Goal: Task Accomplishment & Management: Use online tool/utility

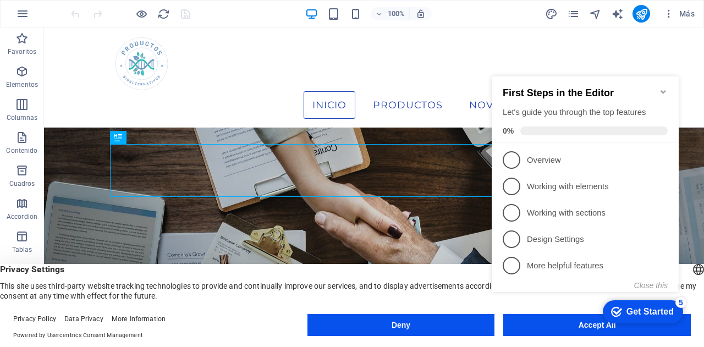
click at [664, 90] on icon "Minimize checklist" at bounding box center [663, 91] width 5 height 3
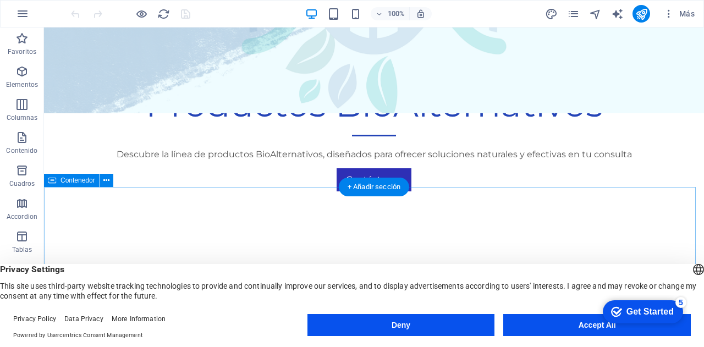
scroll to position [550, 0]
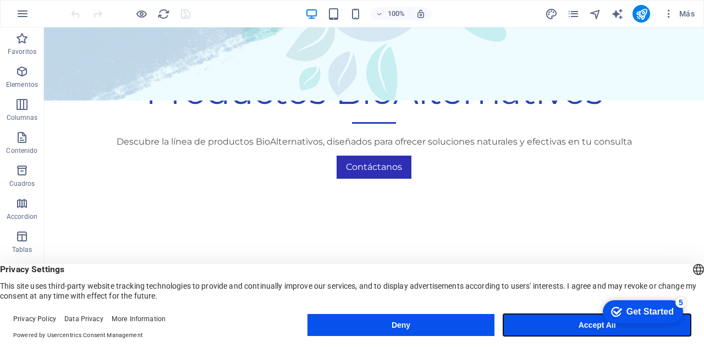
click at [566, 321] on button "Accept All" at bounding box center [598, 325] width 188 height 22
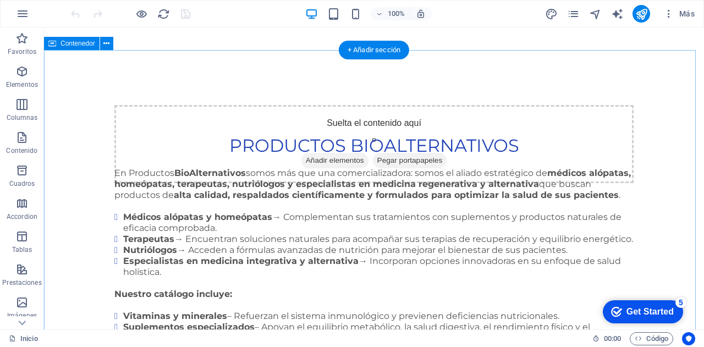
scroll to position [715, 0]
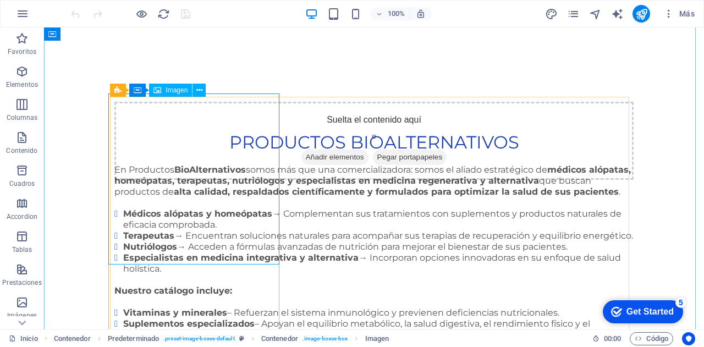
click at [181, 93] on span "Imagen" at bounding box center [177, 90] width 22 height 7
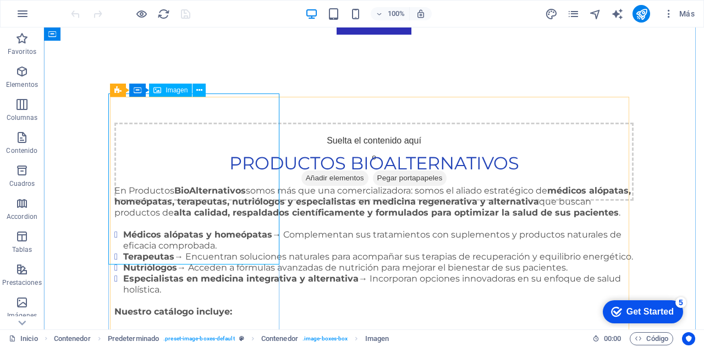
select select "%"
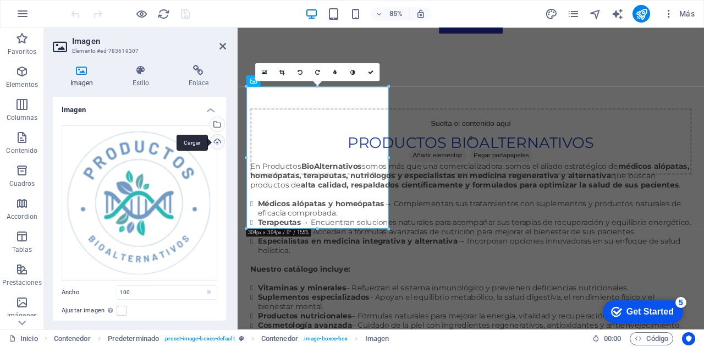
click at [212, 143] on div "Cargar" at bounding box center [216, 143] width 17 height 17
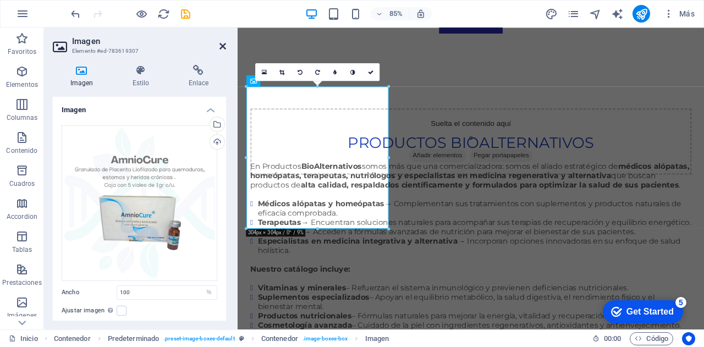
click at [222, 45] on icon at bounding box center [223, 46] width 7 height 9
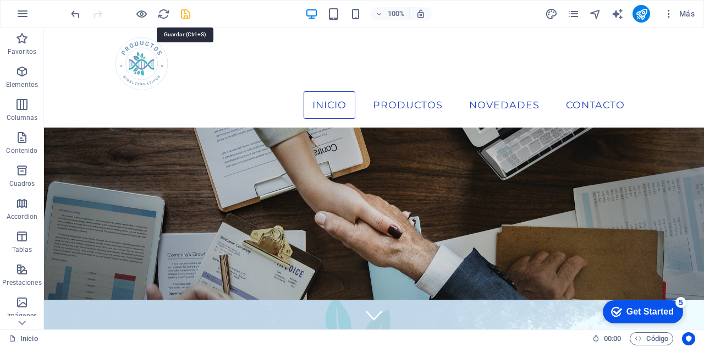
click at [186, 12] on icon "save" at bounding box center [185, 14] width 13 height 13
click at [570, 15] on icon "pages" at bounding box center [573, 14] width 13 height 13
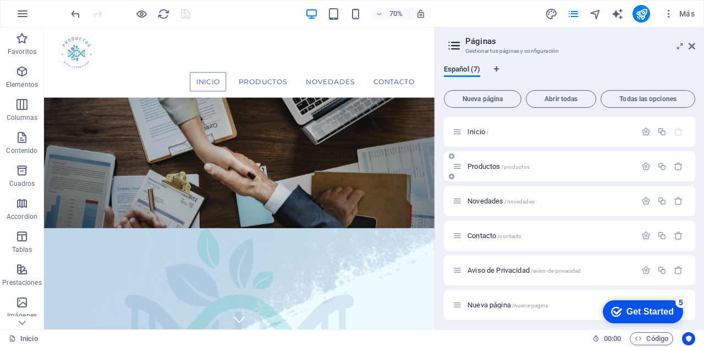
click at [490, 167] on span "Productos /productos" at bounding box center [499, 166] width 62 height 8
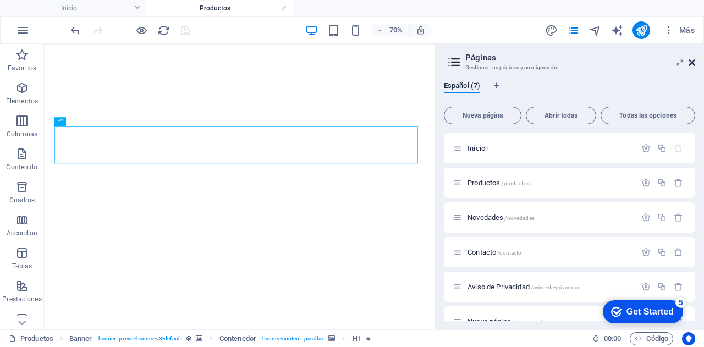
click at [690, 62] on icon at bounding box center [692, 62] width 7 height 9
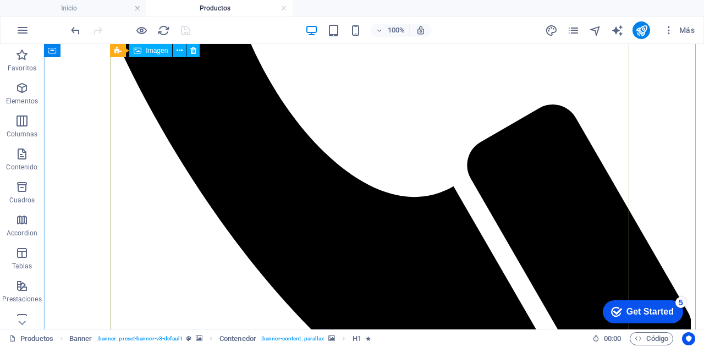
scroll to position [550, 0]
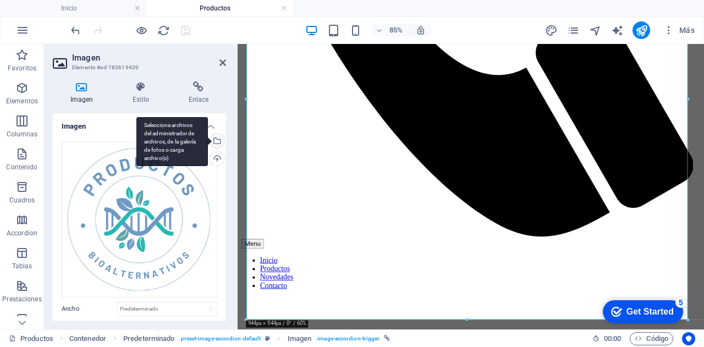
click at [219, 141] on div "Selecciona archivos del administrador de archivos, de la galería de fotos o car…" at bounding box center [216, 142] width 17 height 17
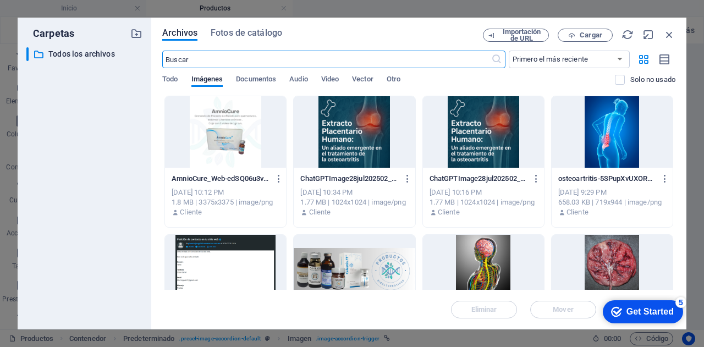
scroll to position [757, 0]
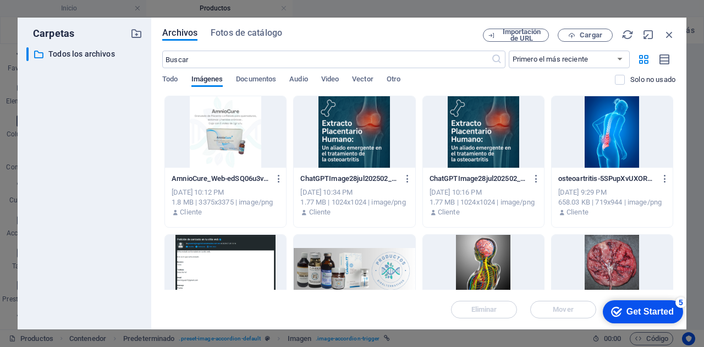
click at [220, 133] on div at bounding box center [225, 132] width 121 height 72
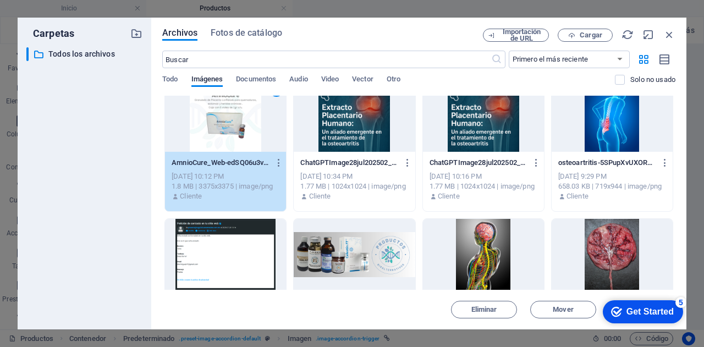
scroll to position [0, 0]
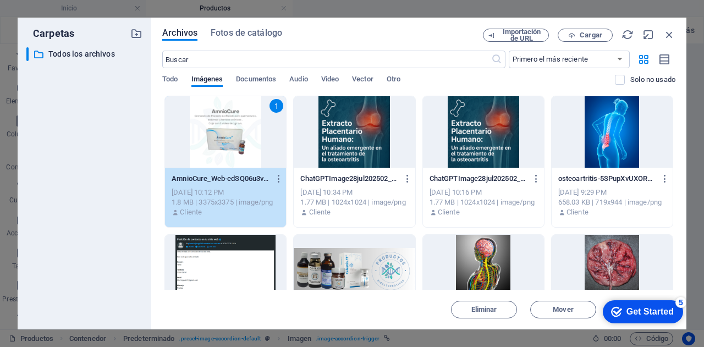
drag, startPoint x: 633, startPoint y: 310, endPoint x: 737, endPoint y: 542, distance: 254.0
click at [633, 310] on div "Get Started" at bounding box center [650, 312] width 47 height 10
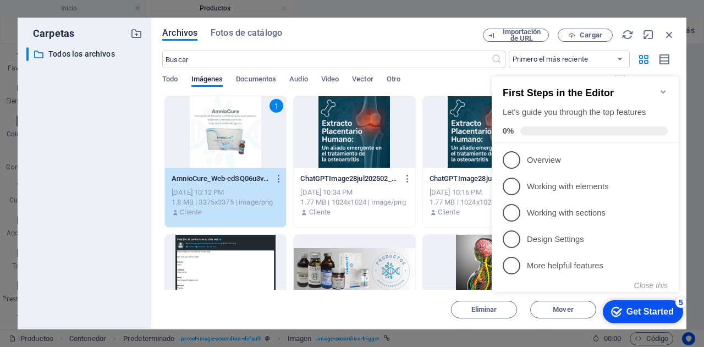
click at [663, 89] on icon "Minimize checklist" at bounding box center [663, 92] width 9 height 9
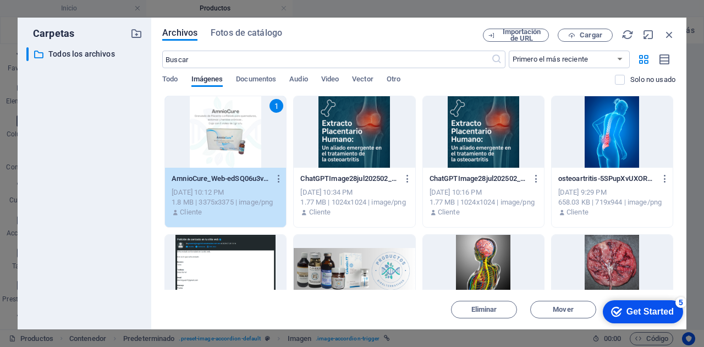
click at [245, 165] on div "1" at bounding box center [225, 132] width 121 height 72
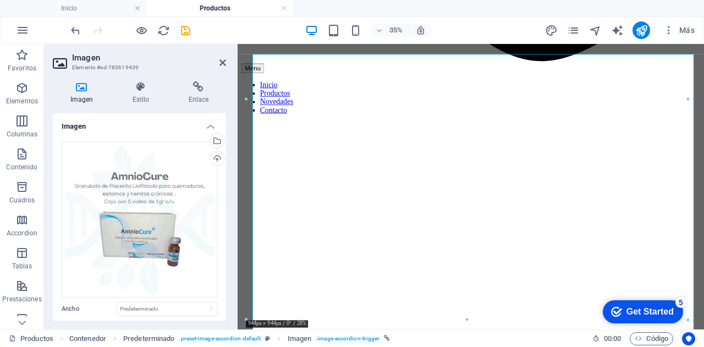
scroll to position [550, 0]
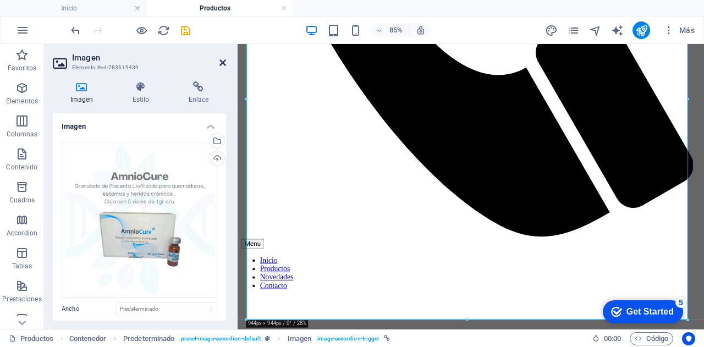
click at [220, 61] on icon at bounding box center [223, 62] width 7 height 9
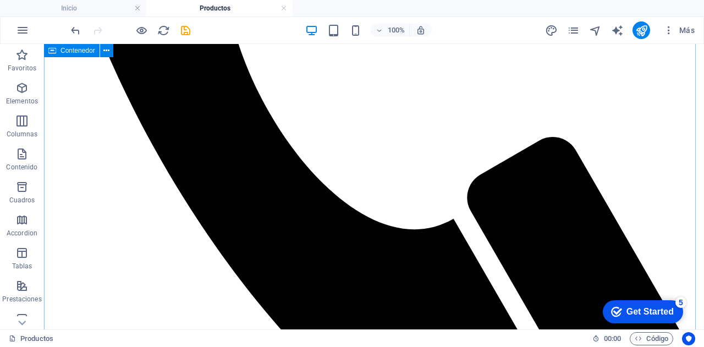
scroll to position [495, 0]
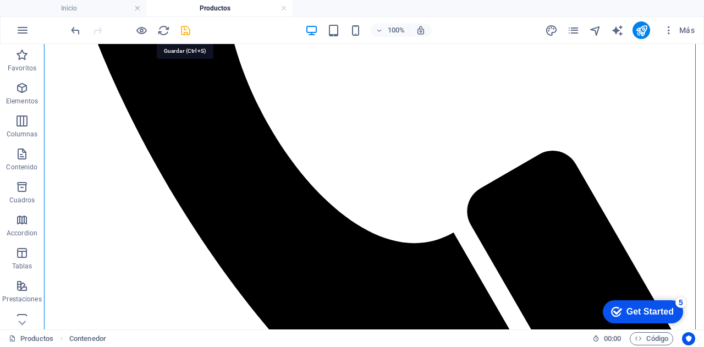
click at [187, 29] on icon "save" at bounding box center [185, 30] width 13 height 13
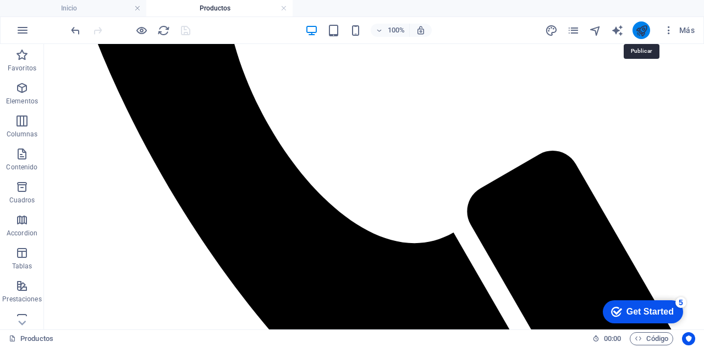
click at [641, 31] on icon "publish" at bounding box center [642, 30] width 13 height 13
